Goal: Transaction & Acquisition: Purchase product/service

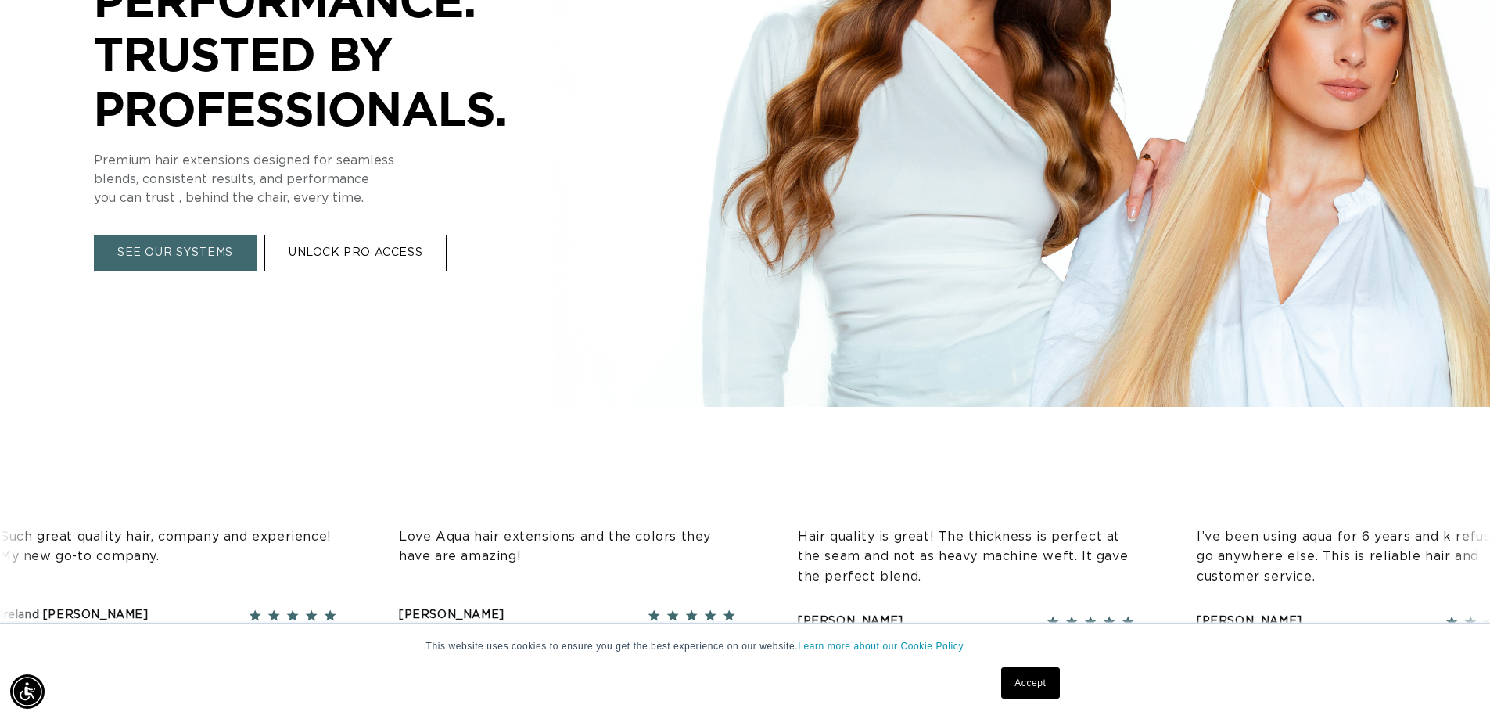
scroll to position [0, 2758]
click at [192, 256] on link "SEE OUR SYSTEMS" at bounding box center [175, 253] width 163 height 37
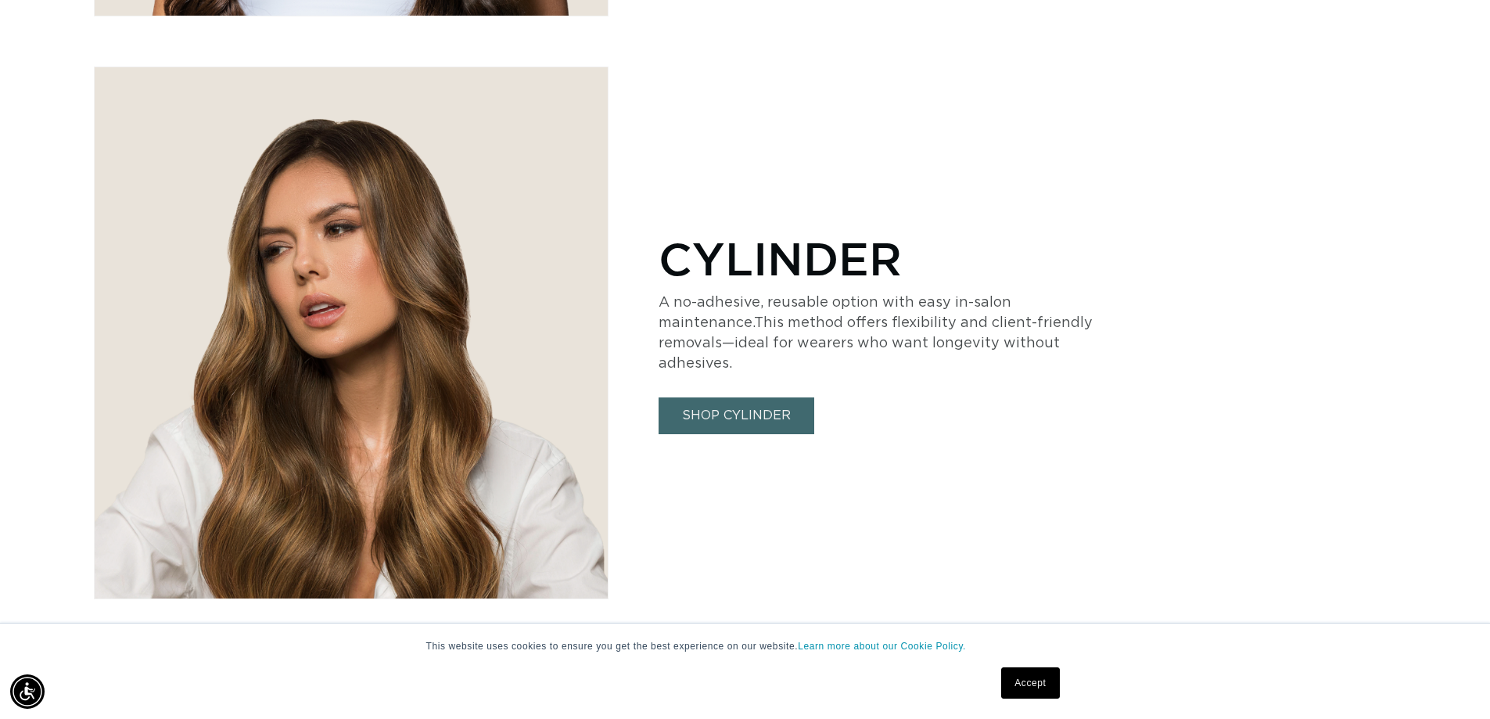
scroll to position [0, 2758]
click at [736, 397] on link "SHOP CYLINDER" at bounding box center [737, 415] width 156 height 37
